Goal: Transaction & Acquisition: Purchase product/service

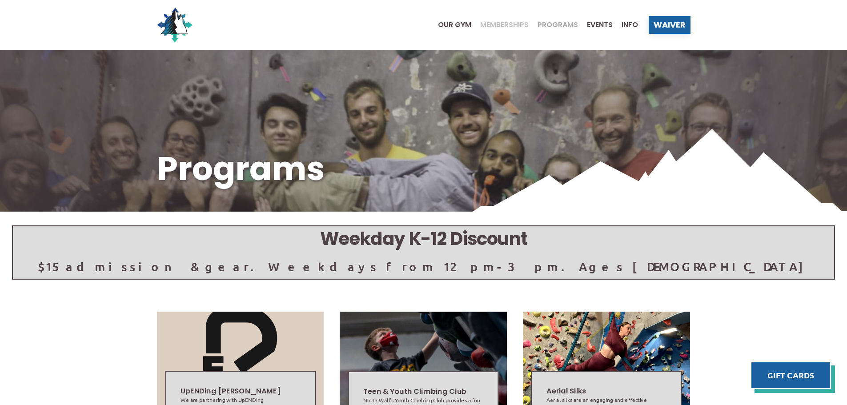
click at [505, 24] on span "Memberships" at bounding box center [504, 24] width 48 height 7
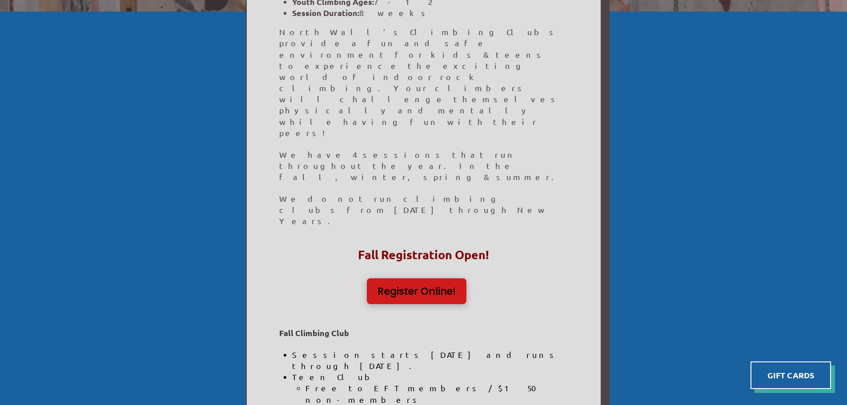
scroll to position [267, 0]
drag, startPoint x: 431, startPoint y: 191, endPoint x: 294, endPoint y: 303, distance: 176.4
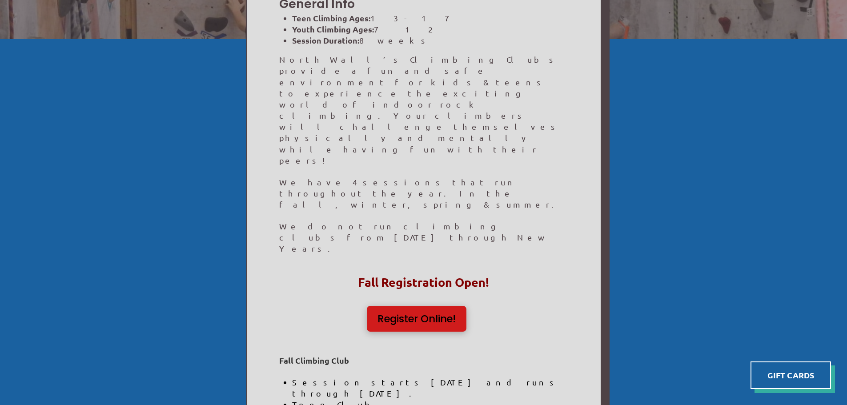
scroll to position [222, 0]
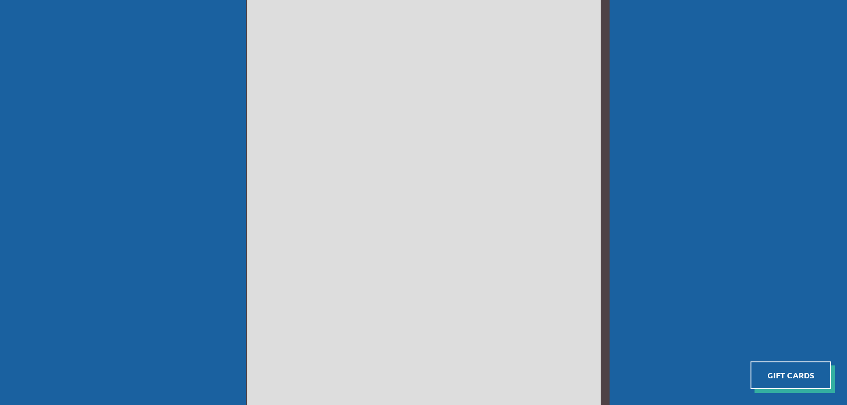
scroll to position [311, 0]
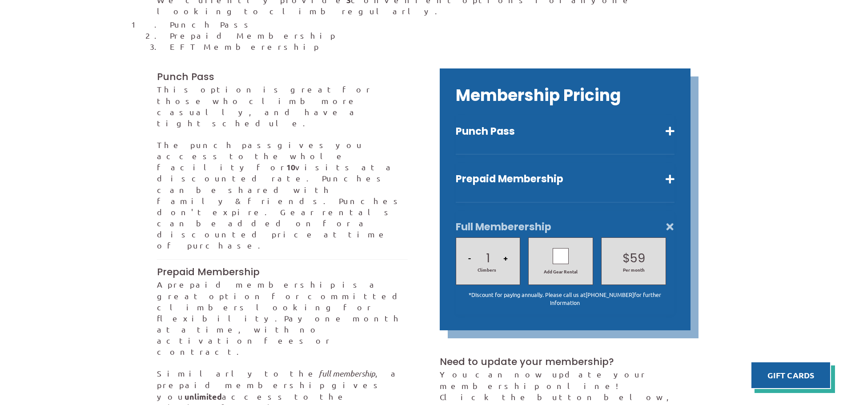
scroll to position [267, 0]
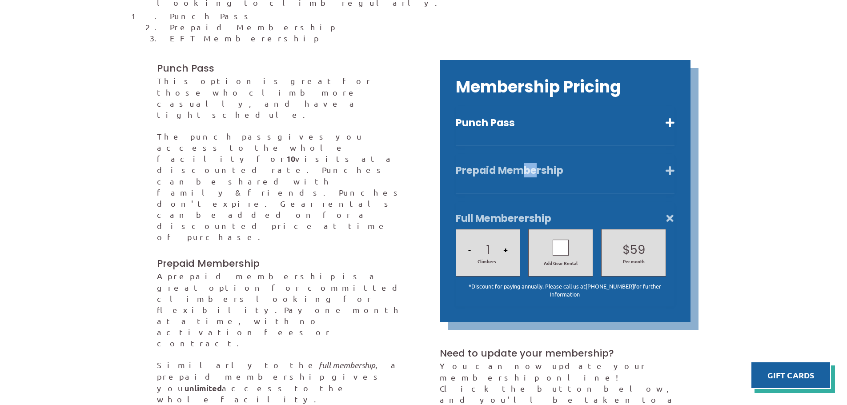
drag, startPoint x: 524, startPoint y: 146, endPoint x: 541, endPoint y: 163, distance: 23.6
click at [539, 165] on div "Prepaid Membership Unlimited visits for one month. $80 Adults $64 Kids (5 -12 )…" at bounding box center [565, 174] width 219 height 40
click at [562, 164] on button "Prepaid Membership" at bounding box center [565, 170] width 219 height 13
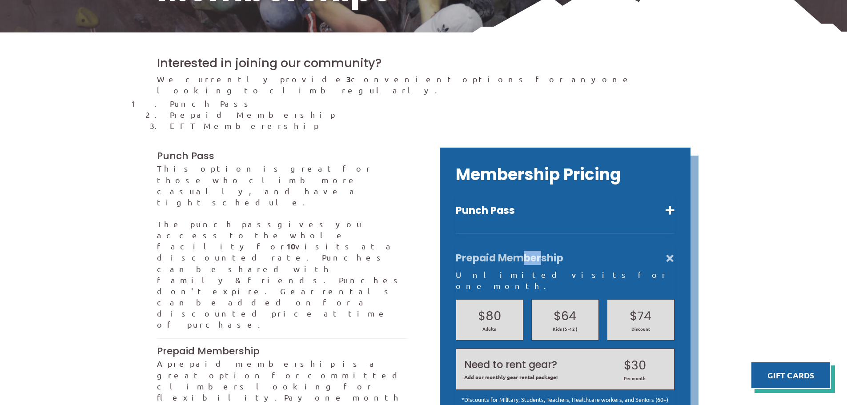
scroll to position [0, 0]
